Goal: Task Accomplishment & Management: Complete application form

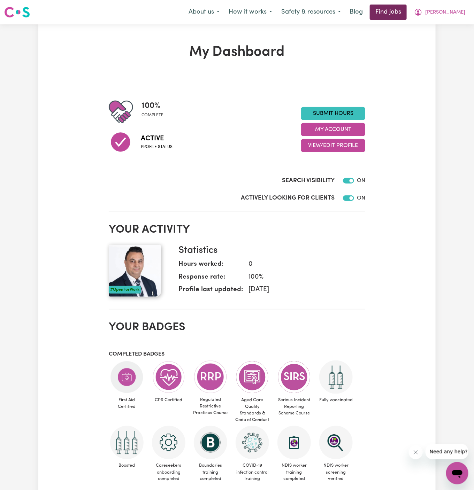
click at [407, 14] on link "Find jobs" at bounding box center [388, 12] width 37 height 15
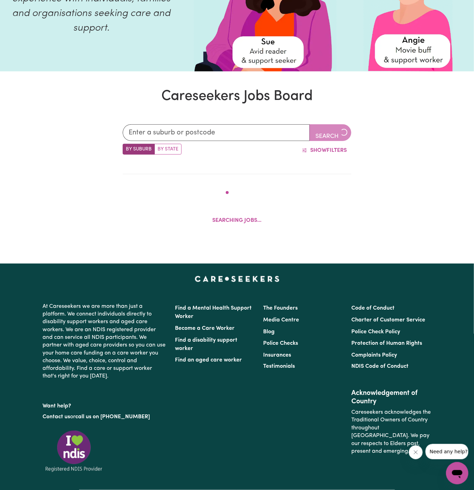
scroll to position [103, 0]
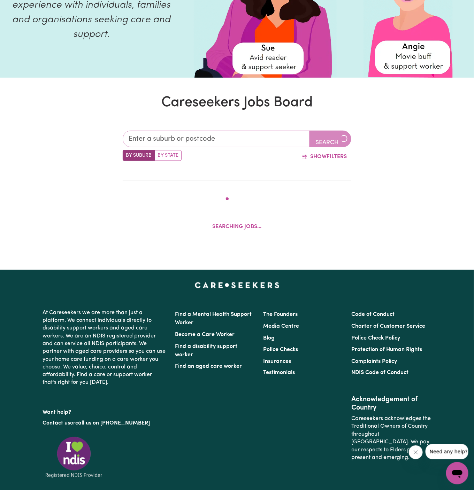
click at [210, 139] on input "text" at bounding box center [216, 139] width 187 height 17
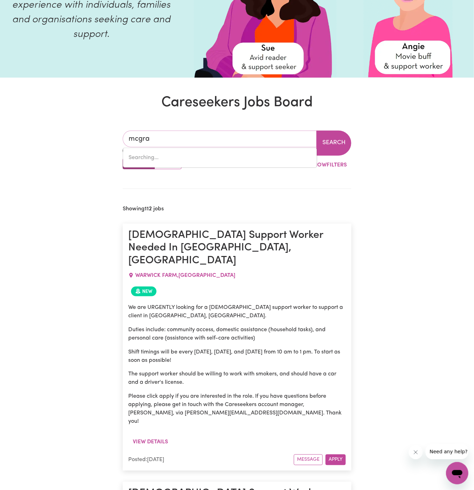
type input "mcgrat"
type input "[GEOGRAPHIC_DATA], [GEOGRAPHIC_DATA], 2756"
type input "[PERSON_NAME]"
type input "[GEOGRAPHIC_DATA], [GEOGRAPHIC_DATA], 2756"
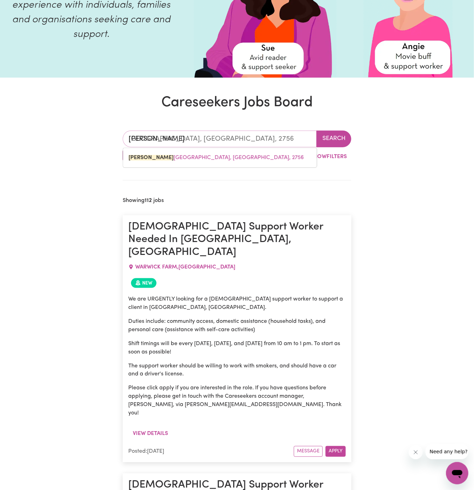
type input "mcgraths"
type input "mcgraths HILL, New South Wales, 2756"
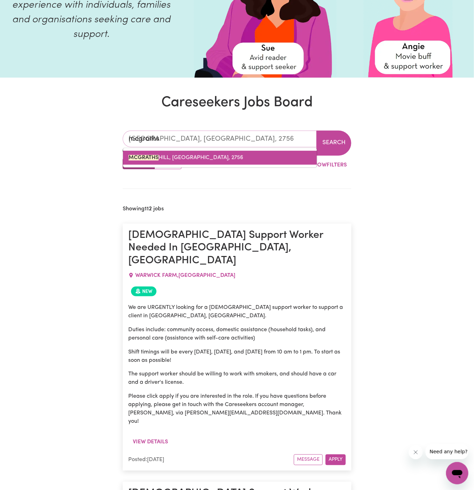
click at [230, 157] on span "MCGRATHS HILL, New South Wales, 2756" at bounding box center [186, 158] width 115 height 6
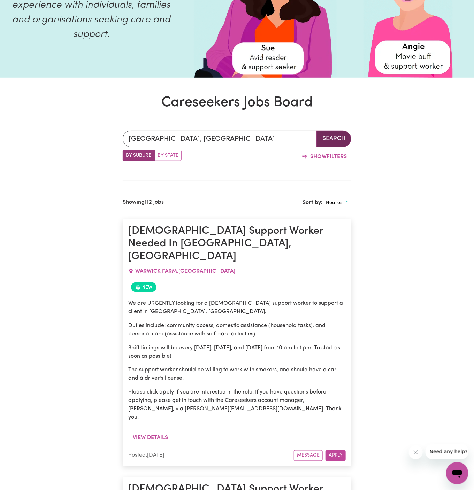
click at [338, 135] on button "Search" at bounding box center [333, 139] width 35 height 17
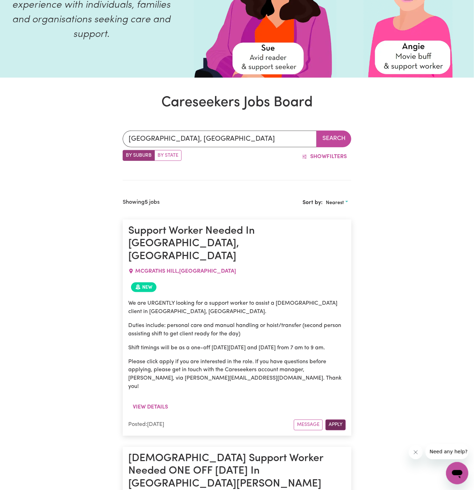
click at [333, 420] on button "Apply" at bounding box center [335, 425] width 20 height 11
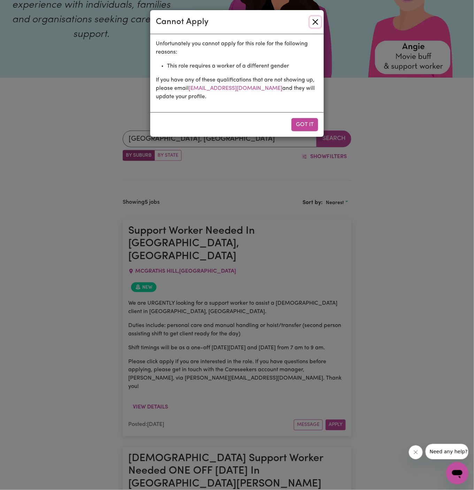
click at [316, 22] on button "Close" at bounding box center [315, 21] width 11 height 11
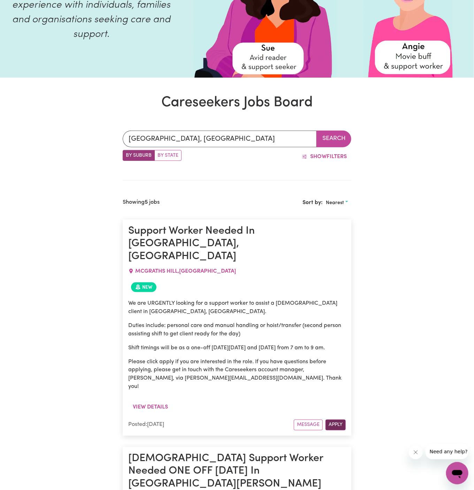
click at [336, 420] on button "Apply" at bounding box center [335, 425] width 20 height 11
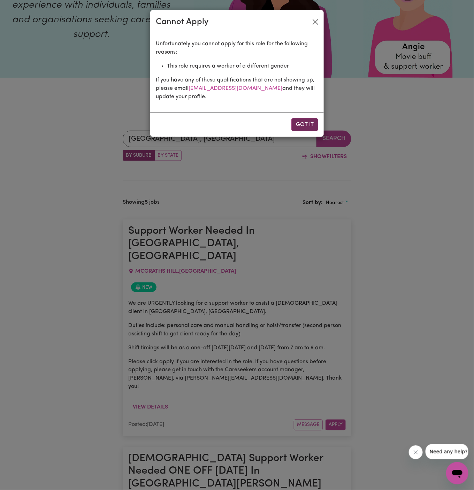
click at [308, 122] on button "Got it" at bounding box center [304, 124] width 27 height 13
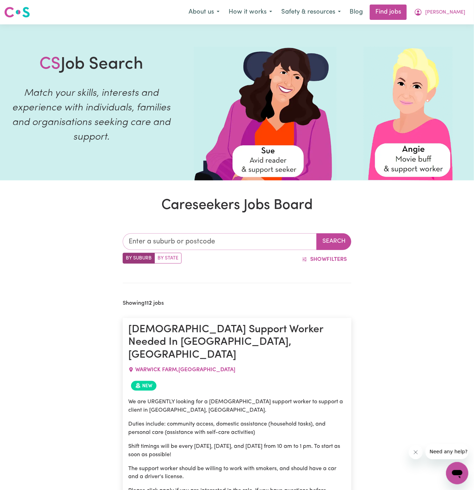
click at [235, 244] on input "text" at bounding box center [220, 241] width 194 height 17
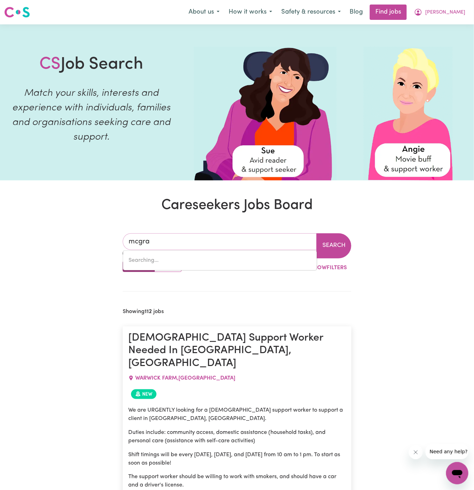
type input "mcgrat"
type input "[GEOGRAPHIC_DATA], [GEOGRAPHIC_DATA], 2756"
type input "[PERSON_NAME]"
type input "[GEOGRAPHIC_DATA], [GEOGRAPHIC_DATA], 2756"
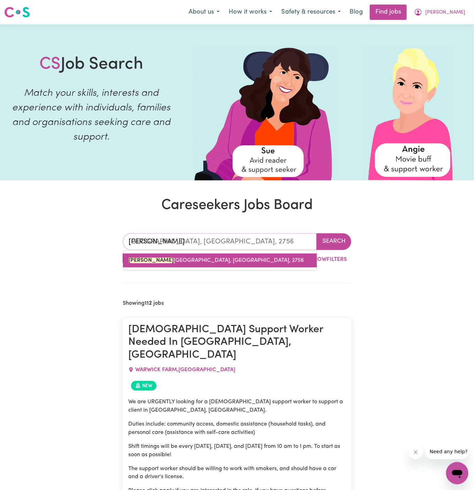
click at [216, 260] on span "[PERSON_NAME][GEOGRAPHIC_DATA][PERSON_NAME], [GEOGRAPHIC_DATA], 2756" at bounding box center [216, 261] width 175 height 6
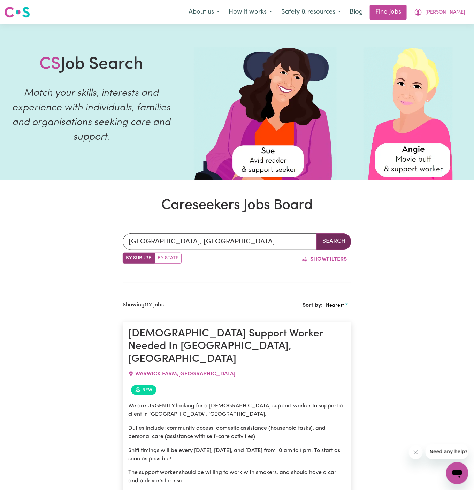
click at [341, 244] on button "Search" at bounding box center [333, 241] width 35 height 17
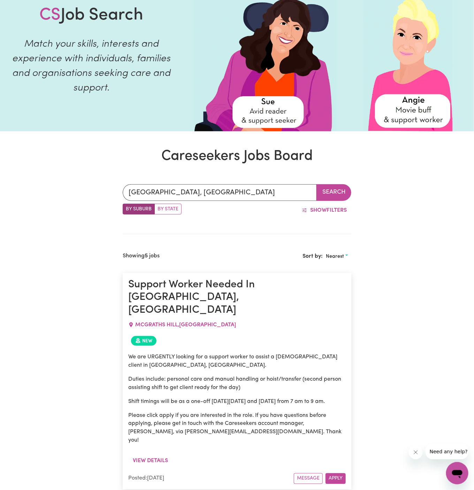
scroll to position [166, 0]
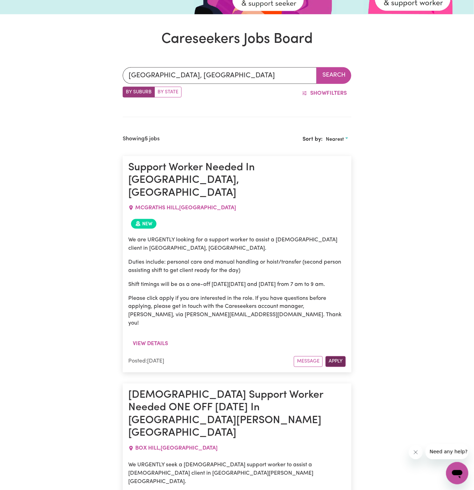
click at [337, 356] on button "Apply" at bounding box center [335, 361] width 20 height 11
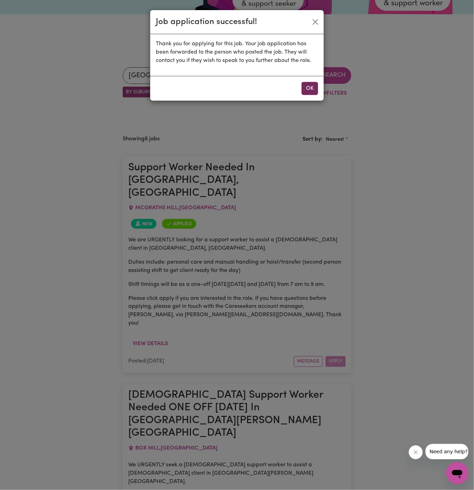
click at [312, 90] on button "OK" at bounding box center [309, 88] width 17 height 13
